Goal: Task Accomplishment & Management: Manage account settings

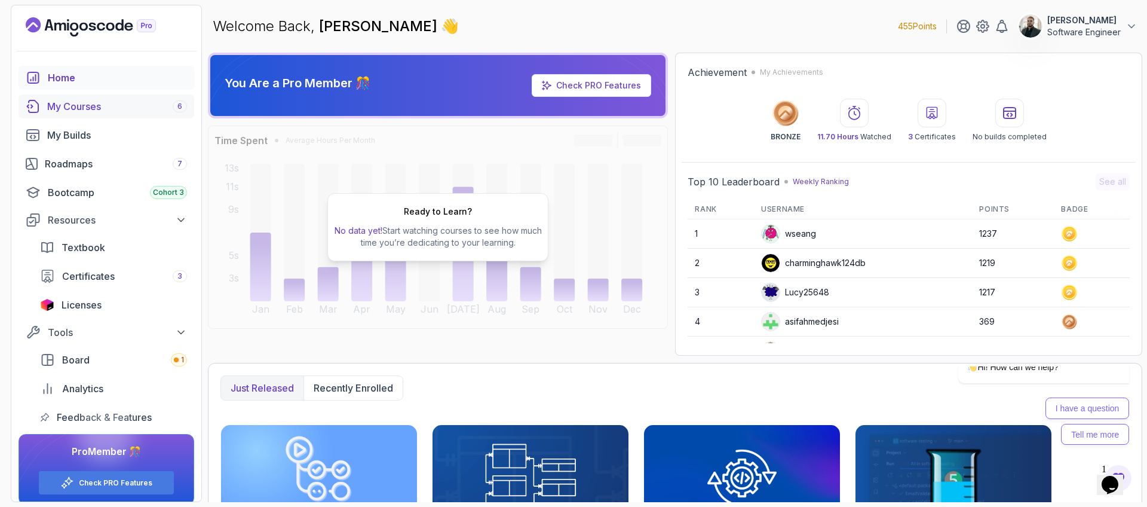
click at [102, 104] on div "My Courses 6" at bounding box center [117, 106] width 140 height 14
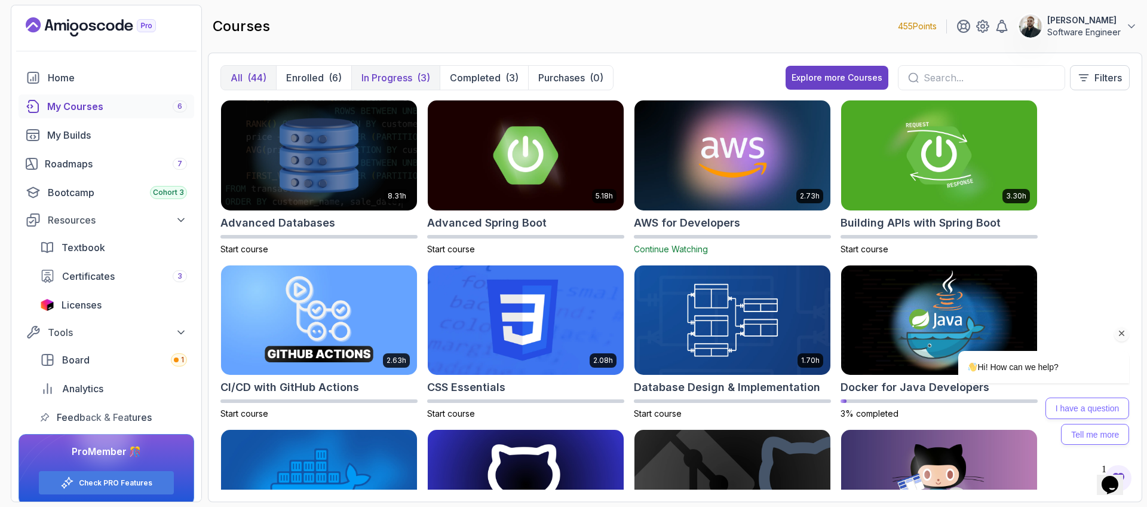
click at [410, 80] on p "In Progress" at bounding box center [386, 77] width 51 height 14
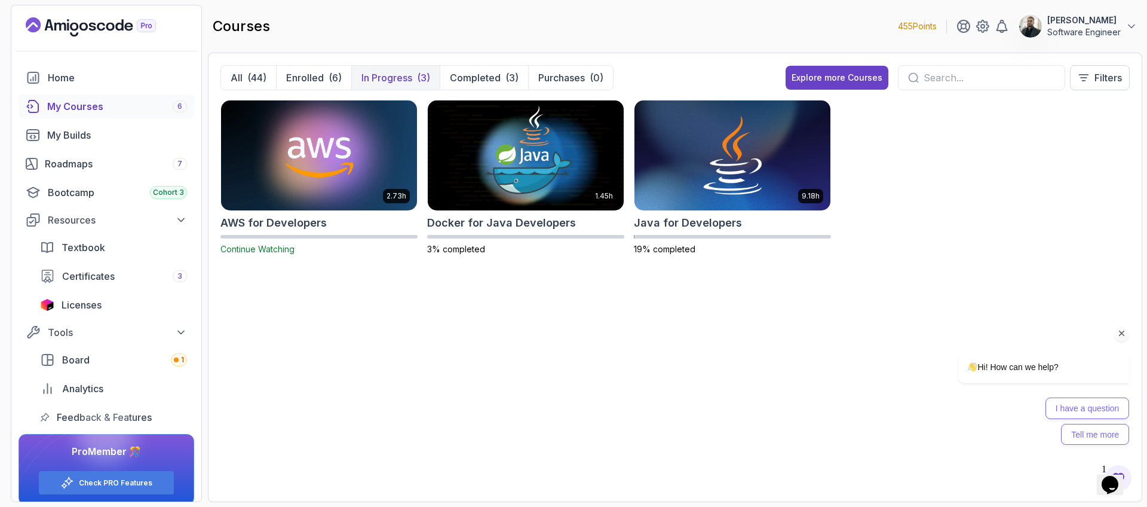
click at [410, 80] on p "In Progress" at bounding box center [386, 77] width 51 height 14
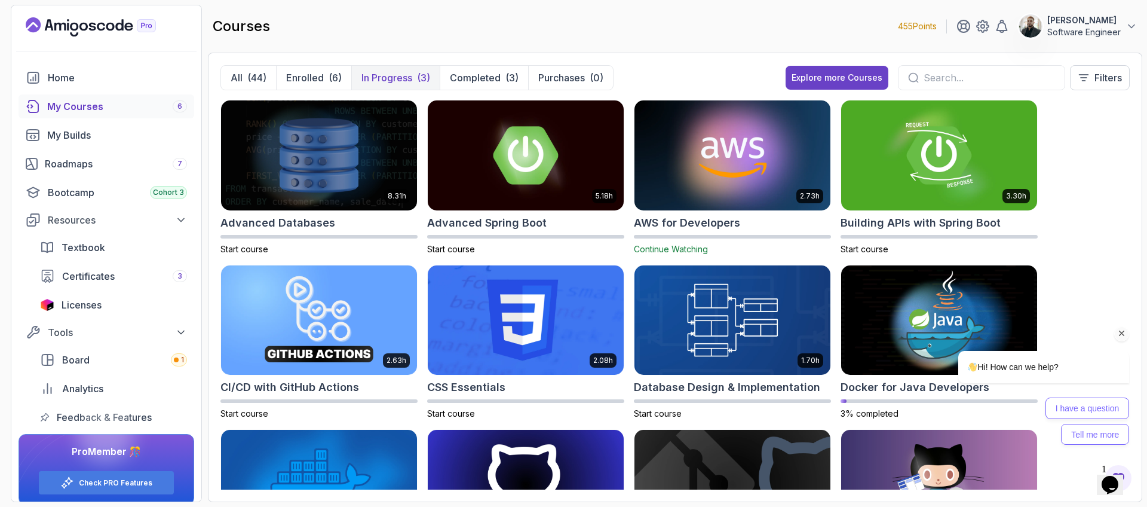
click at [419, 81] on div "(3)" at bounding box center [423, 77] width 13 height 14
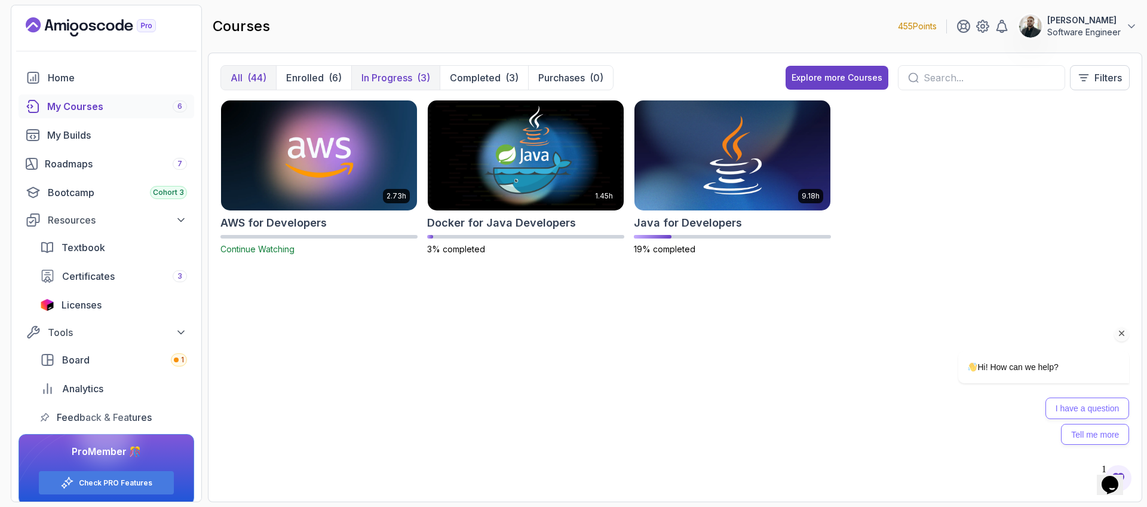
click at [237, 82] on p "All" at bounding box center [237, 77] width 12 height 14
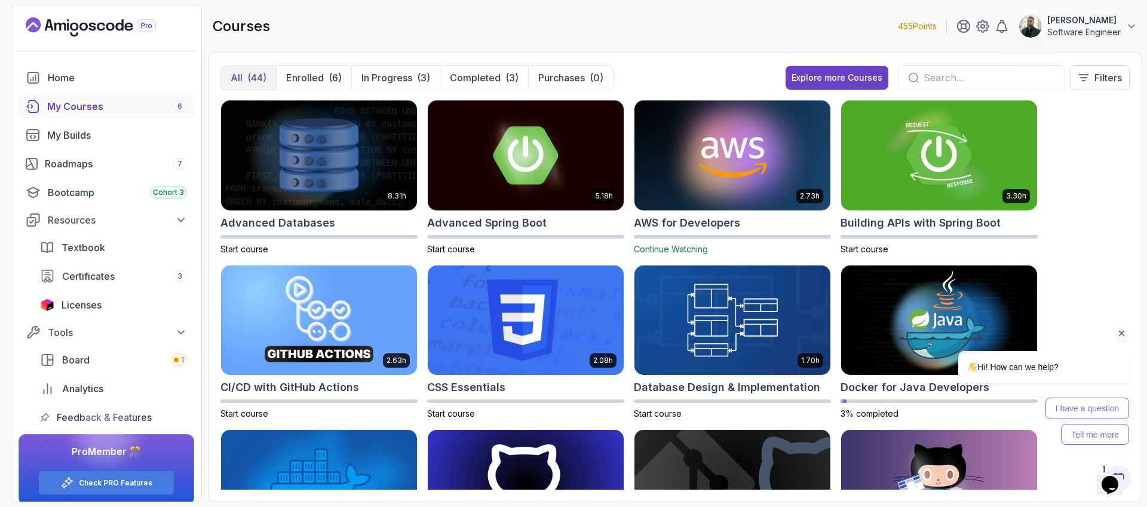
click at [1116, 330] on icon "Chat attention grabber" at bounding box center [1121, 333] width 11 height 11
